Goal: Information Seeking & Learning: Learn about a topic

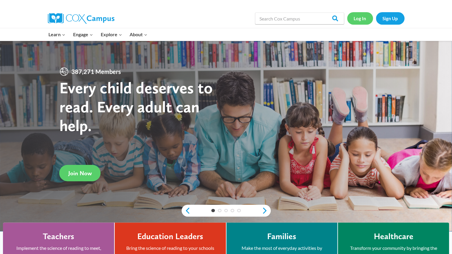
click at [361, 17] on link "Log In" at bounding box center [360, 18] width 26 height 12
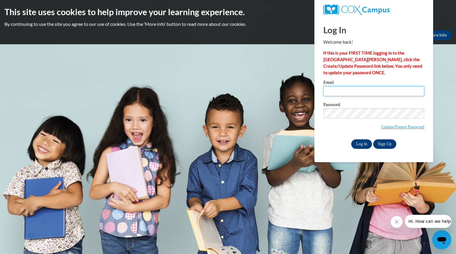
type input "rohrkristy@aasd.k12.wi.us"
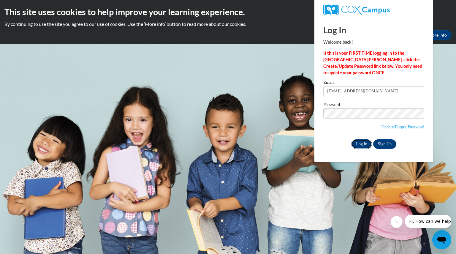
click at [363, 145] on input "Log In" at bounding box center [361, 144] width 21 height 10
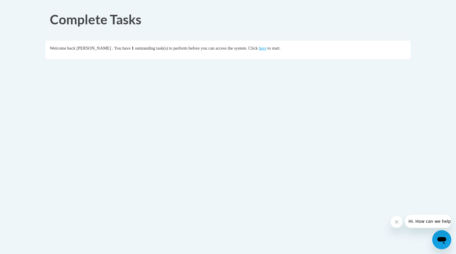
click at [3, 205] on body "Complete Tasks Welcome back [PERSON_NAME] . You have 1 outstanding task(s) to p…" at bounding box center [228, 127] width 456 height 254
click at [266, 47] on link "here" at bounding box center [262, 48] width 7 height 5
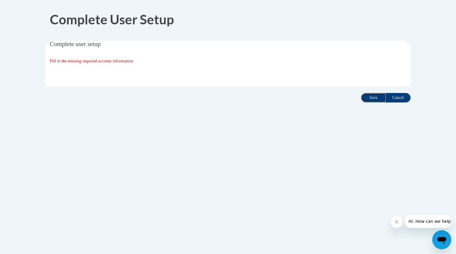
click at [369, 99] on input "Save" at bounding box center [373, 98] width 25 height 10
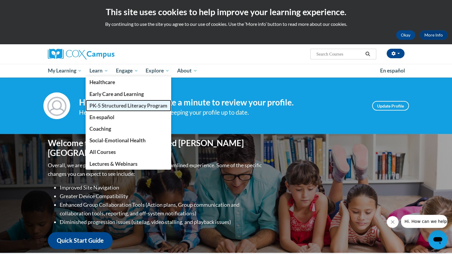
click at [102, 106] on span "PK-5 Structured Literacy Program" at bounding box center [128, 105] width 78 height 6
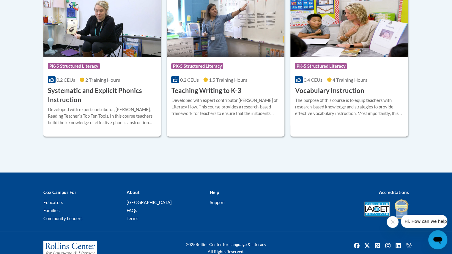
scroll to position [738, 0]
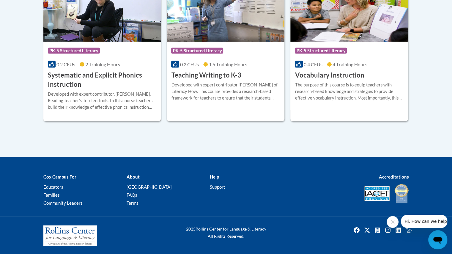
click at [106, 74] on h3 "Systematic and Explicit Phonics Instruction" at bounding box center [102, 80] width 109 height 18
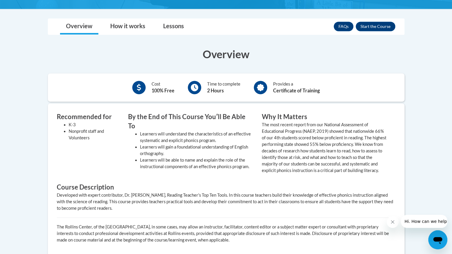
scroll to position [168, 0]
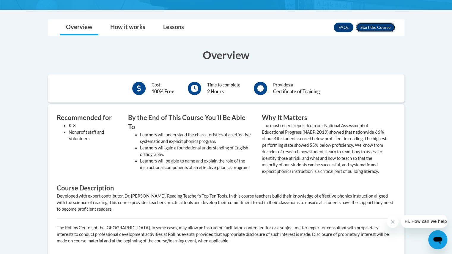
click at [382, 25] on button "Enroll" at bounding box center [374, 28] width 39 height 10
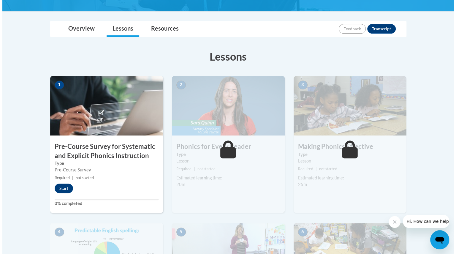
scroll to position [170, 0]
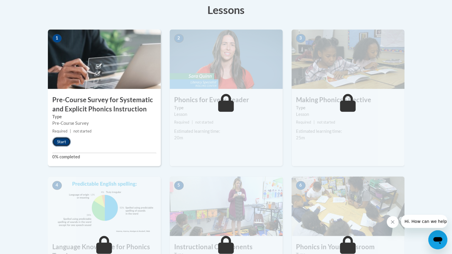
click at [61, 140] on button "Start" at bounding box center [61, 142] width 18 height 10
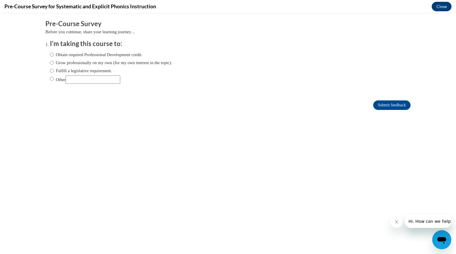
scroll to position [0, 0]
click at [67, 69] on label "Fulfill a legislative requirement." at bounding box center [81, 70] width 62 height 7
click at [54, 69] on input "Fulfill a legislative requirement." at bounding box center [52, 70] width 4 height 7
radio input "true"
click at [382, 102] on input "Submit feedback" at bounding box center [391, 105] width 37 height 10
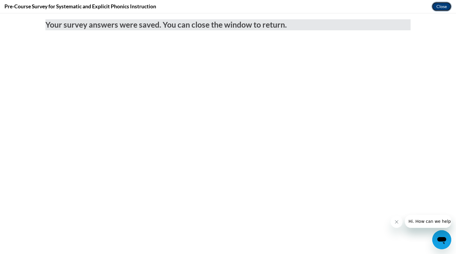
click at [443, 7] on button "Close" at bounding box center [442, 7] width 20 height 10
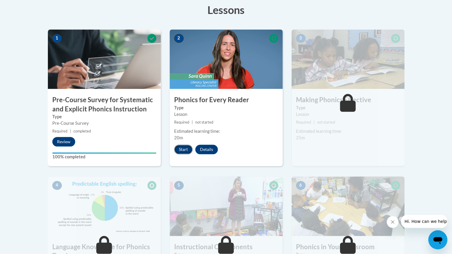
click at [185, 145] on button "Start" at bounding box center [183, 150] width 18 height 10
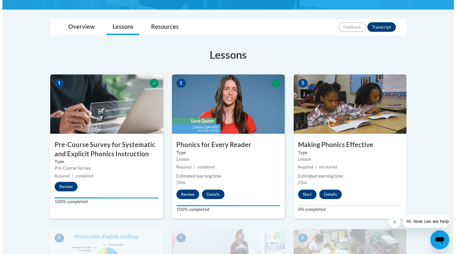
scroll to position [128, 0]
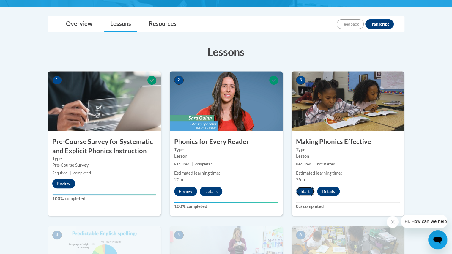
click at [303, 190] on button "Start" at bounding box center [305, 191] width 18 height 10
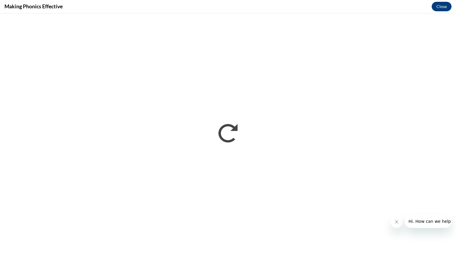
scroll to position [0, 0]
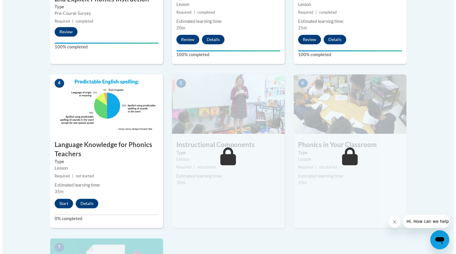
scroll to position [280, 0]
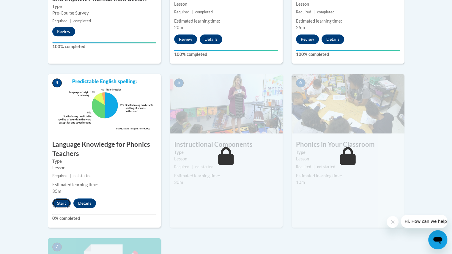
click at [62, 205] on button "Start" at bounding box center [61, 203] width 18 height 10
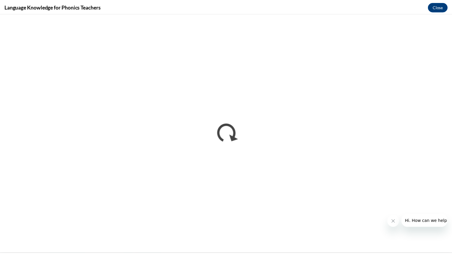
scroll to position [0, 0]
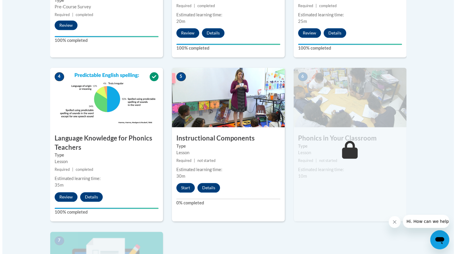
scroll to position [292, 0]
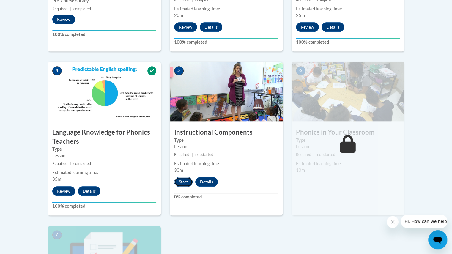
click at [185, 181] on button "Start" at bounding box center [183, 182] width 18 height 10
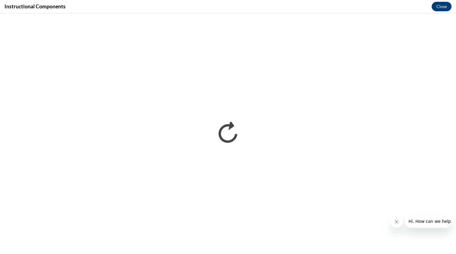
scroll to position [0, 0]
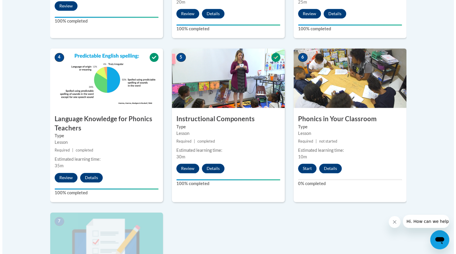
scroll to position [305, 0]
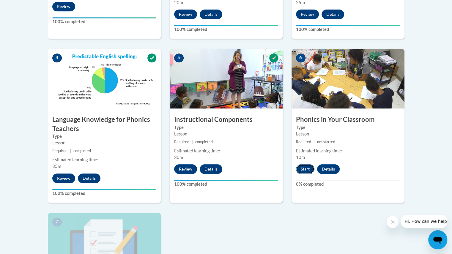
click at [302, 168] on button "Start" at bounding box center [305, 169] width 18 height 10
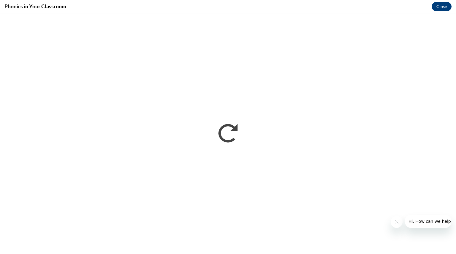
scroll to position [0, 0]
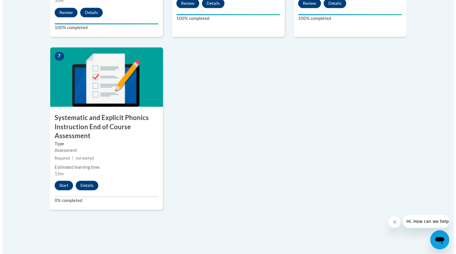
scroll to position [471, 0]
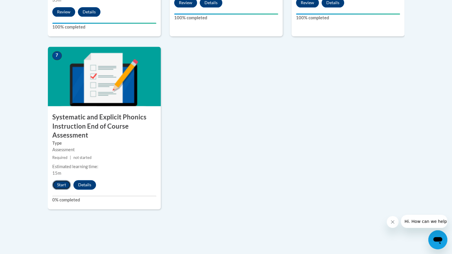
click at [62, 183] on button "Start" at bounding box center [61, 185] width 18 height 10
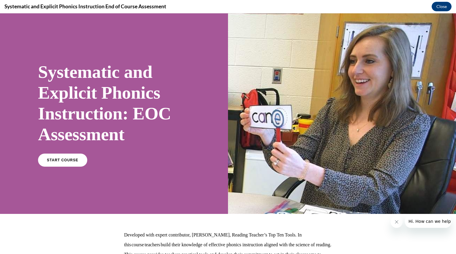
scroll to position [0, 0]
click at [59, 161] on span "START COURSE" at bounding box center [62, 160] width 33 height 4
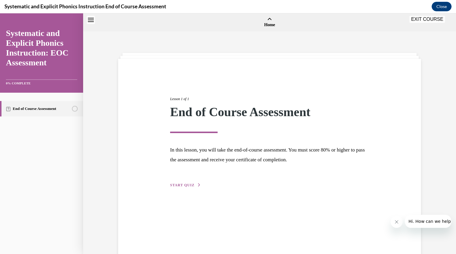
scroll to position [18, 0]
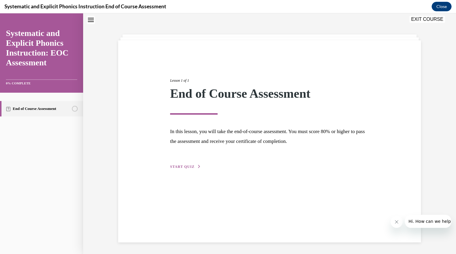
click at [181, 164] on span "START QUIZ" at bounding box center [182, 166] width 24 height 4
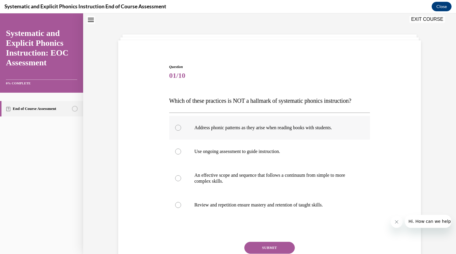
click at [176, 127] on div at bounding box center [178, 128] width 6 height 6
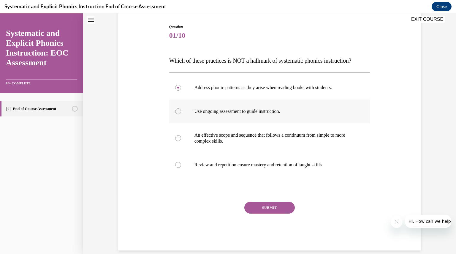
scroll to position [67, 0]
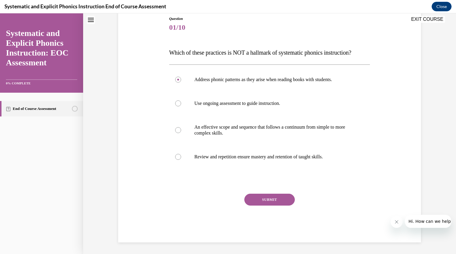
click at [272, 200] on button "SUBMIT" at bounding box center [269, 200] width 50 height 12
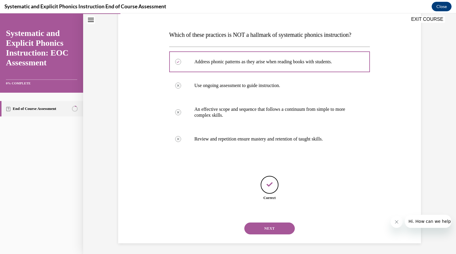
scroll to position [85, 0]
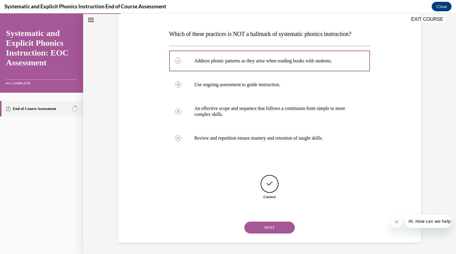
click at [276, 225] on button "NEXT" at bounding box center [269, 227] width 50 height 12
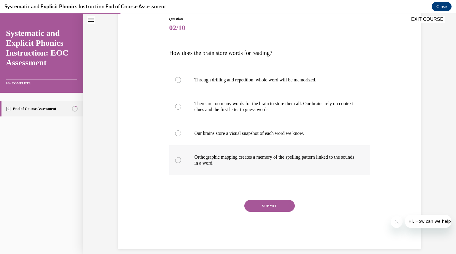
click at [177, 159] on div at bounding box center [178, 160] width 6 height 6
click at [268, 203] on button "SUBMIT" at bounding box center [269, 206] width 50 height 12
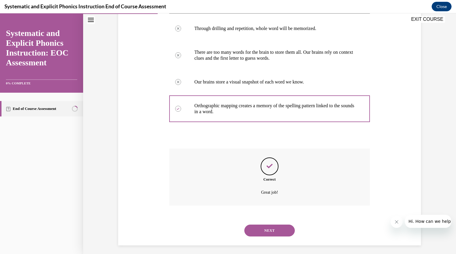
scroll to position [121, 0]
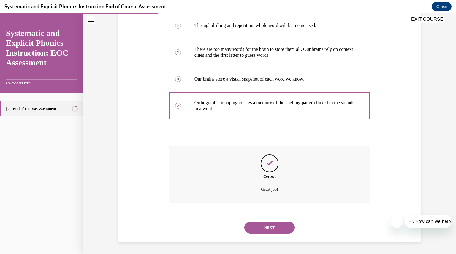
click at [266, 227] on button "NEXT" at bounding box center [269, 227] width 50 height 12
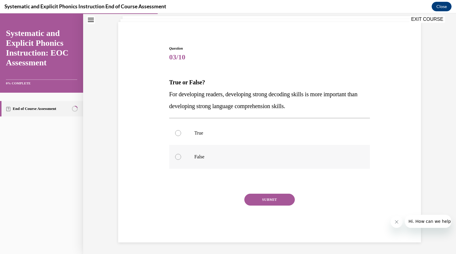
click at [176, 156] on div at bounding box center [178, 157] width 6 height 6
click at [270, 200] on button "SUBMIT" at bounding box center [269, 200] width 50 height 12
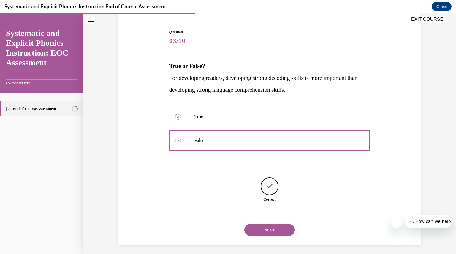
scroll to position [56, 0]
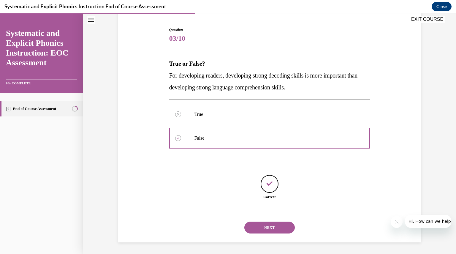
click at [275, 227] on button "NEXT" at bounding box center [269, 227] width 50 height 12
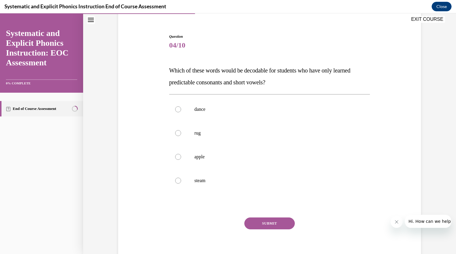
scroll to position [49, 0]
click at [176, 132] on div at bounding box center [178, 132] width 6 height 6
click at [266, 222] on button "SUBMIT" at bounding box center [269, 223] width 50 height 12
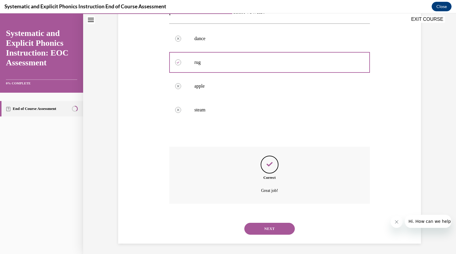
scroll to position [121, 0]
click at [273, 228] on button "NEXT" at bounding box center [269, 227] width 50 height 12
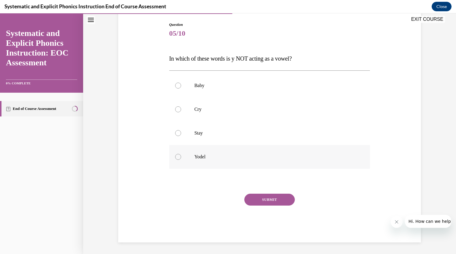
click at [176, 156] on div at bounding box center [178, 157] width 6 height 6
click at [267, 200] on button "SUBMIT" at bounding box center [269, 200] width 50 height 12
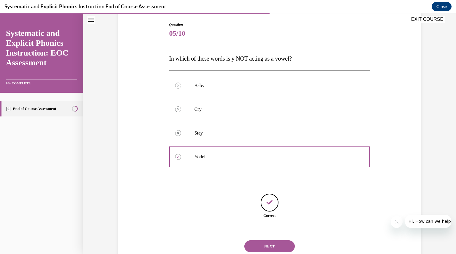
scroll to position [79, 0]
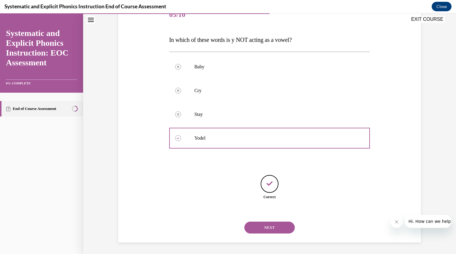
click at [274, 227] on button "NEXT" at bounding box center [269, 227] width 50 height 12
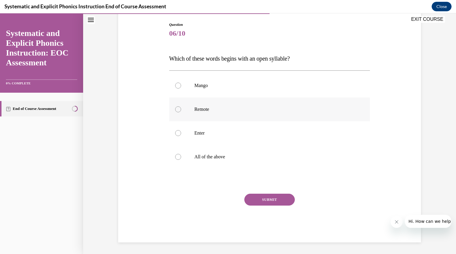
click at [175, 109] on div at bounding box center [178, 109] width 6 height 6
click at [273, 197] on button "SUBMIT" at bounding box center [269, 200] width 50 height 12
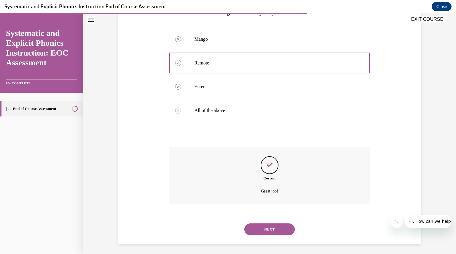
scroll to position [109, 0]
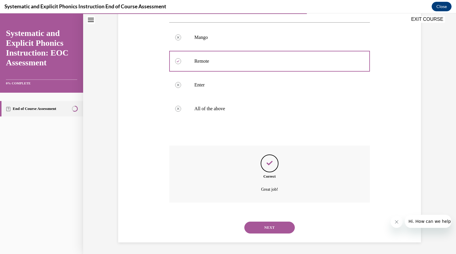
click at [277, 228] on button "NEXT" at bounding box center [269, 227] width 50 height 12
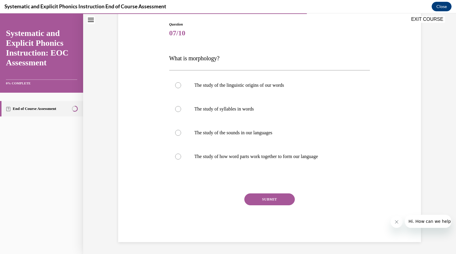
scroll to position [61, 0]
click at [175, 157] on div at bounding box center [178, 157] width 6 height 6
click at [265, 199] on button "SUBMIT" at bounding box center [269, 200] width 50 height 12
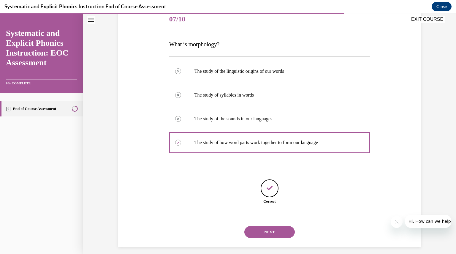
scroll to position [79, 0]
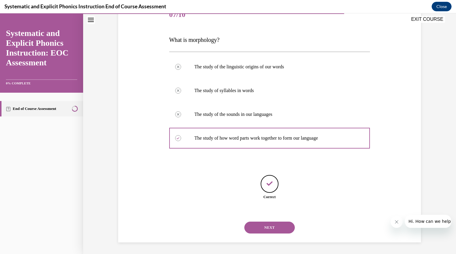
click at [270, 224] on button "NEXT" at bounding box center [269, 227] width 50 height 12
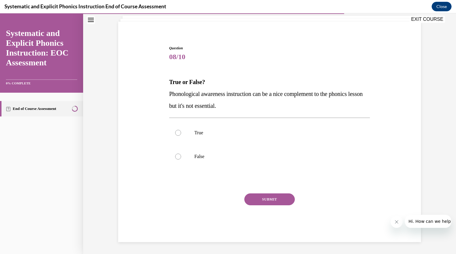
scroll to position [37, 0]
click at [175, 156] on div at bounding box center [178, 157] width 6 height 6
click at [266, 197] on button "SUBMIT" at bounding box center [269, 200] width 50 height 12
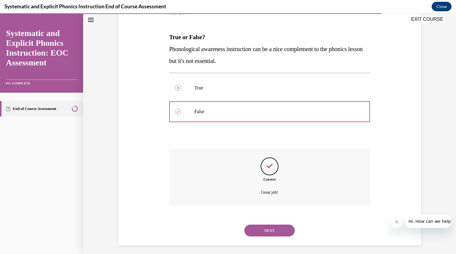
scroll to position [85, 0]
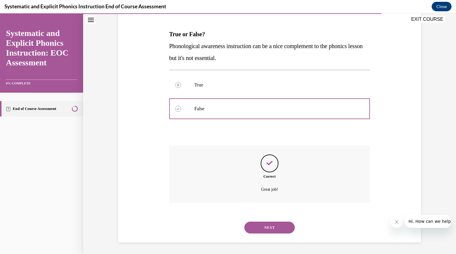
click at [267, 225] on button "NEXT" at bounding box center [269, 227] width 50 height 12
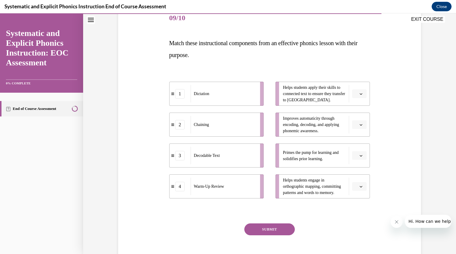
scroll to position [77, 0]
click at [360, 92] on icon "button" at bounding box center [361, 92] width 3 height 3
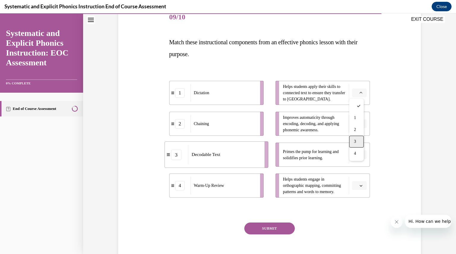
click at [363, 141] on div "3" at bounding box center [356, 142] width 15 height 12
click at [360, 122] on icon "button" at bounding box center [361, 123] width 3 height 3
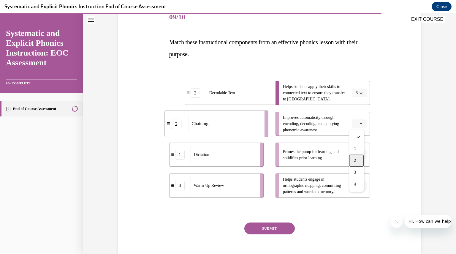
click at [359, 159] on div "2" at bounding box center [356, 161] width 15 height 12
click at [360, 154] on icon "button" at bounding box center [361, 154] width 3 height 3
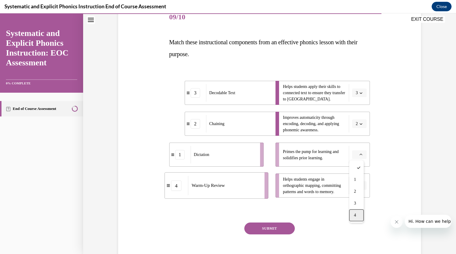
click at [356, 217] on span "4" at bounding box center [355, 215] width 2 height 5
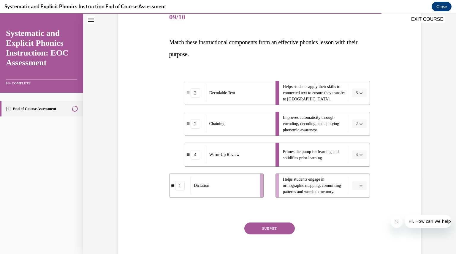
click at [360, 185] on icon "button" at bounding box center [361, 185] width 3 height 3
click at [357, 211] on div "1" at bounding box center [356, 211] width 15 height 12
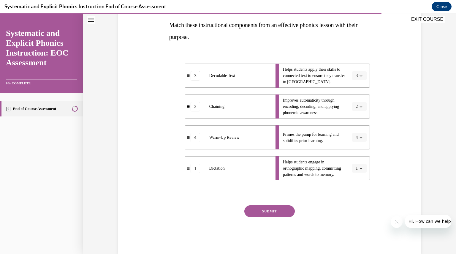
scroll to position [95, 0]
click at [279, 208] on button "SUBMIT" at bounding box center [269, 211] width 50 height 12
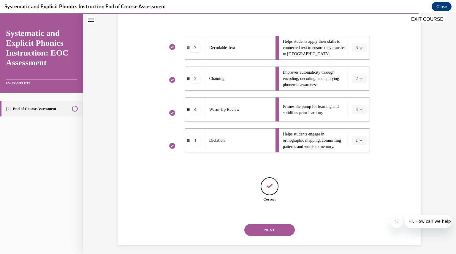
scroll to position [124, 0]
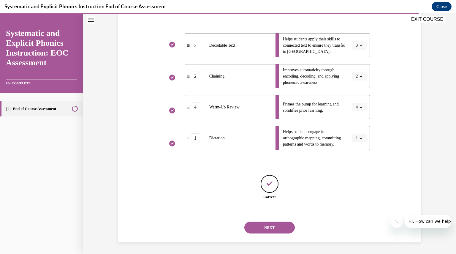
click at [270, 227] on button "NEXT" at bounding box center [269, 227] width 50 height 12
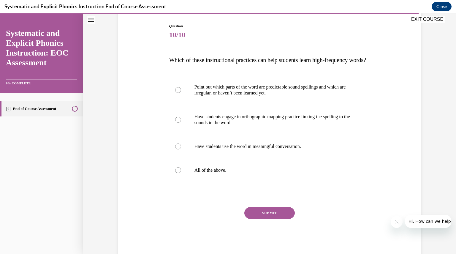
scroll to position [59, 0]
click at [176, 173] on div at bounding box center [178, 170] width 6 height 6
click at [274, 219] on button "SUBMIT" at bounding box center [269, 213] width 50 height 12
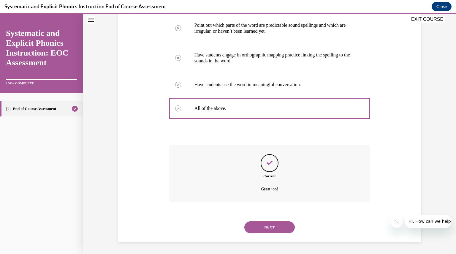
scroll to position [132, 0]
click at [271, 229] on button "NEXT" at bounding box center [269, 227] width 50 height 12
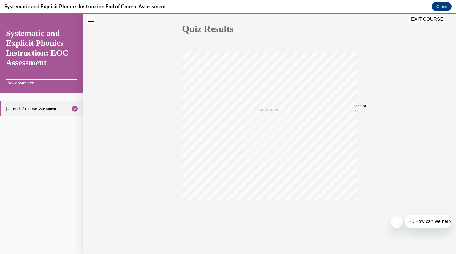
scroll to position [64, 0]
click at [433, 19] on button "EXIT COURSE" at bounding box center [427, 19] width 36 height 7
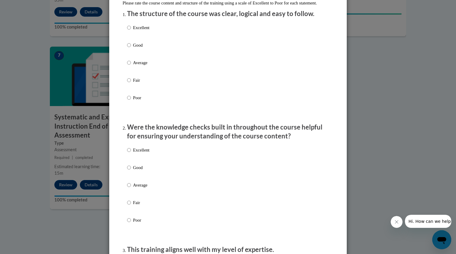
scroll to position [0, 0]
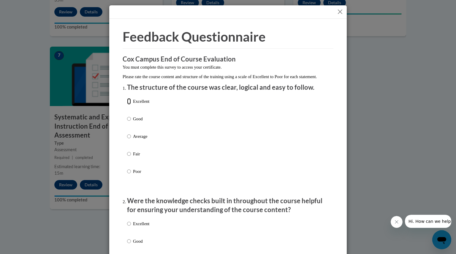
click at [127, 105] on input "Excellent" at bounding box center [129, 101] width 4 height 7
radio input "true"
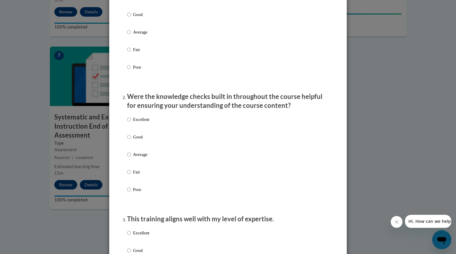
scroll to position [107, 0]
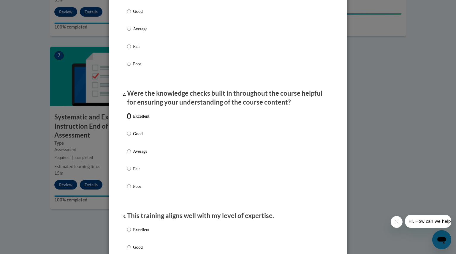
click at [127, 119] on input "Excellent" at bounding box center [129, 116] width 4 height 7
radio input "true"
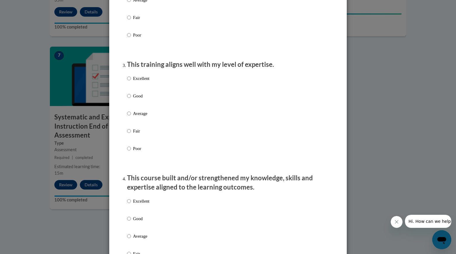
scroll to position [259, 0]
click at [127, 81] on input "Excellent" at bounding box center [129, 78] width 4 height 7
radio input "true"
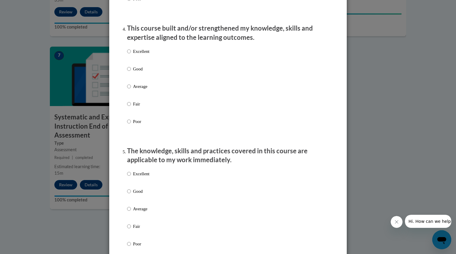
scroll to position [410, 0]
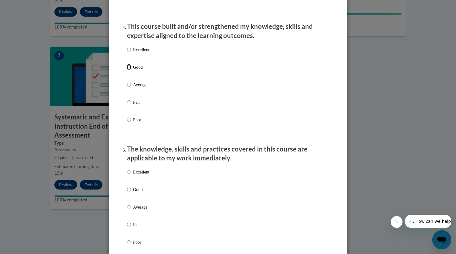
click at [127, 70] on input "Good" at bounding box center [129, 67] width 4 height 7
radio input "true"
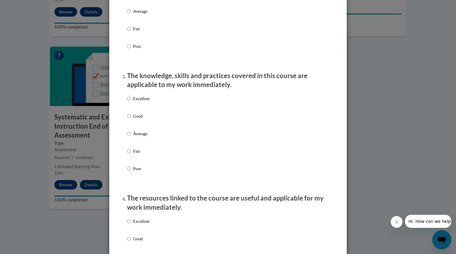
scroll to position [484, 0]
click at [127, 119] on input "Good" at bounding box center [129, 116] width 4 height 7
radio input "true"
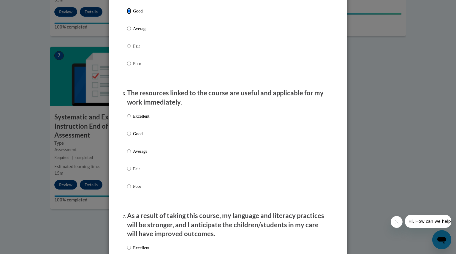
scroll to position [589, 0]
click at [127, 137] on input "Good" at bounding box center [129, 133] width 4 height 7
radio input "true"
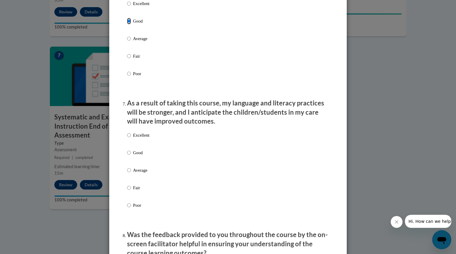
scroll to position [701, 0]
click at [127, 156] on input "Good" at bounding box center [129, 152] width 4 height 7
radio input "true"
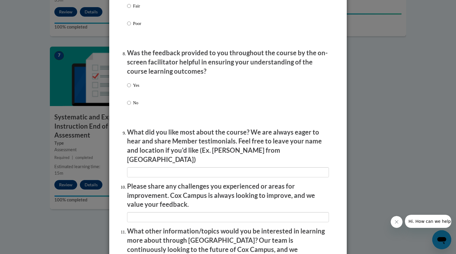
scroll to position [887, 0]
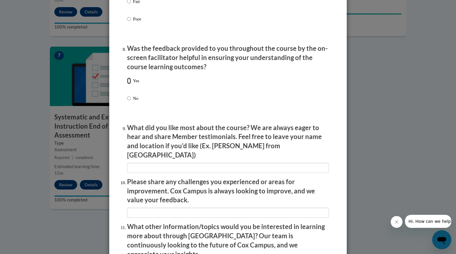
click at [127, 84] on input "Yes" at bounding box center [129, 80] width 4 height 7
radio input "true"
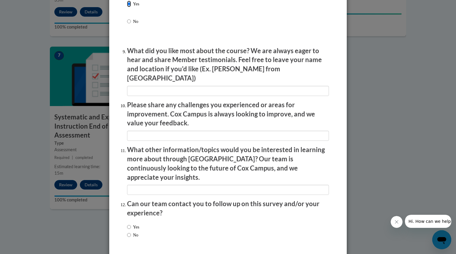
scroll to position [981, 0]
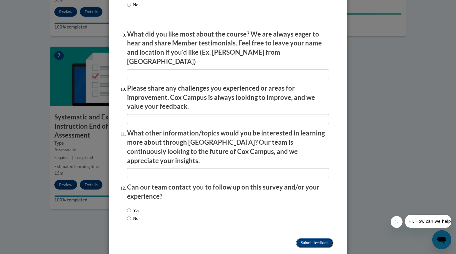
click at [319, 238] on input "Submit feedback" at bounding box center [314, 243] width 37 height 10
